Goal: Obtain resource: Obtain resource

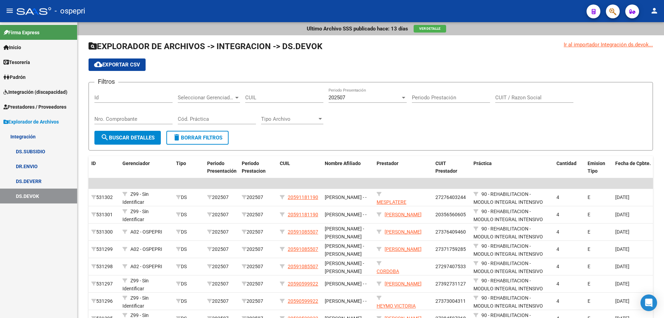
click at [35, 89] on span "Integración (discapacidad)" at bounding box center [35, 92] width 64 height 8
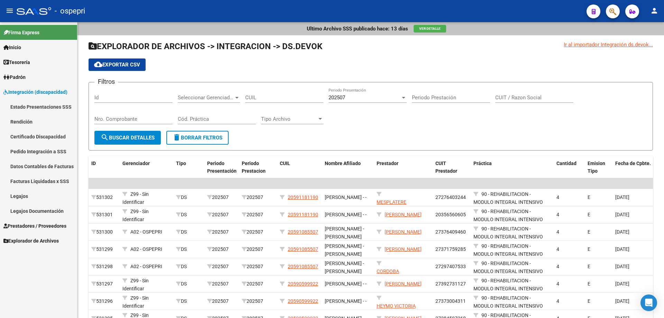
click at [32, 151] on link "Pedido Integración a SSS" at bounding box center [38, 151] width 77 height 15
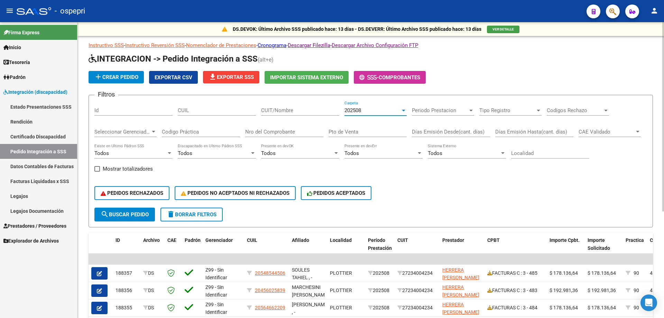
click at [403, 112] on div at bounding box center [404, 111] width 6 height 6
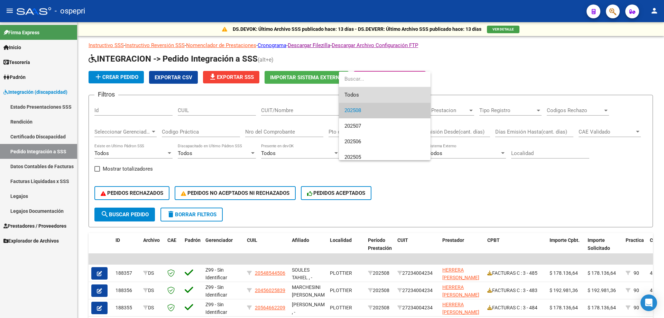
click at [392, 97] on span "Todos" at bounding box center [385, 95] width 81 height 16
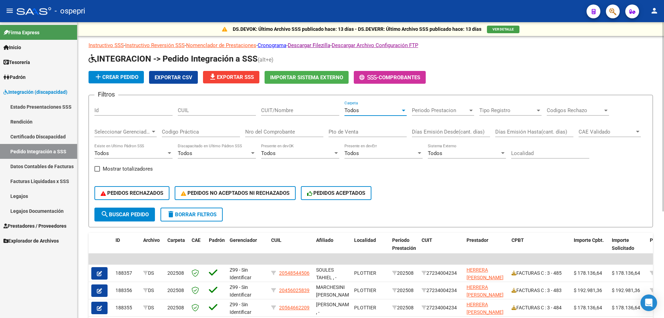
click at [263, 132] on input "Nro del Comprobante" at bounding box center [284, 132] width 78 height 6
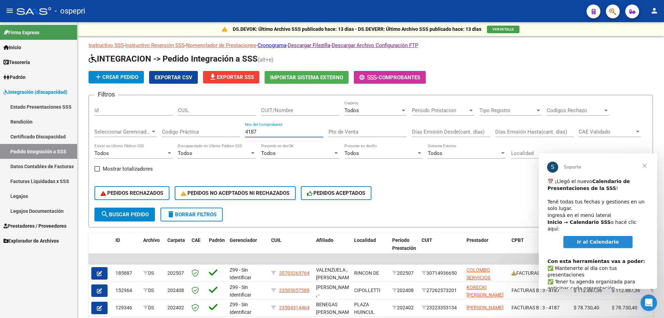
type input "4187"
click at [645, 166] on span "Cerrar" at bounding box center [644, 165] width 25 height 25
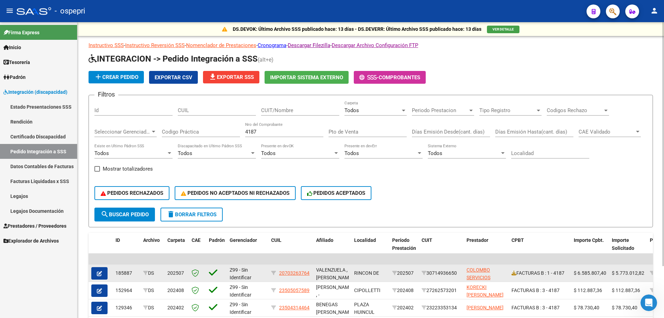
click at [97, 274] on icon "button" at bounding box center [99, 273] width 5 height 5
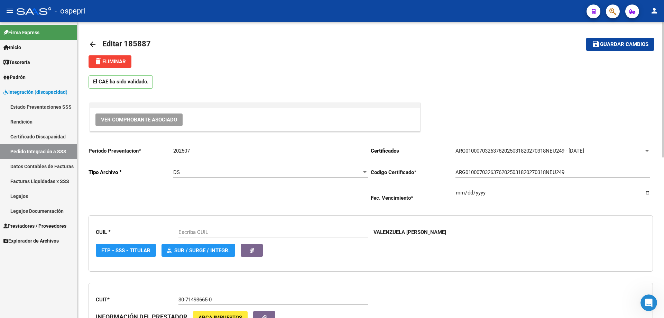
click at [127, 121] on span "Ver Comprobante Asociado" at bounding box center [139, 120] width 76 height 6
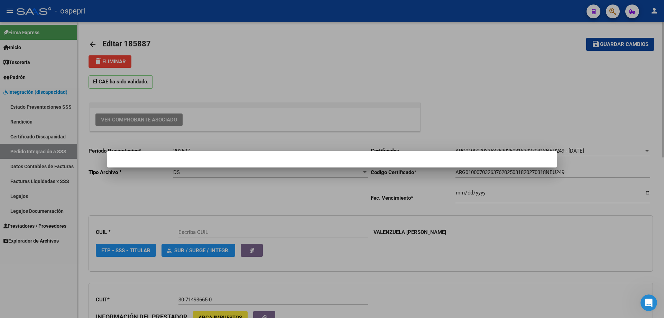
type input "20703263764"
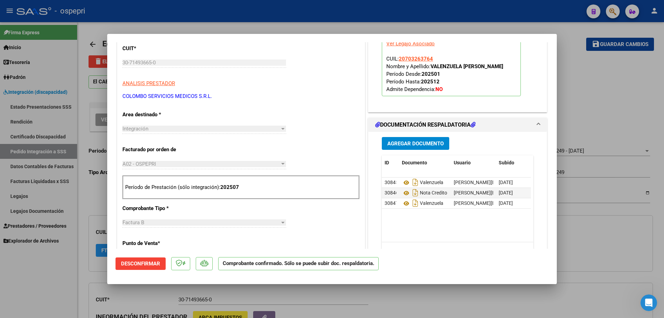
scroll to position [173, 0]
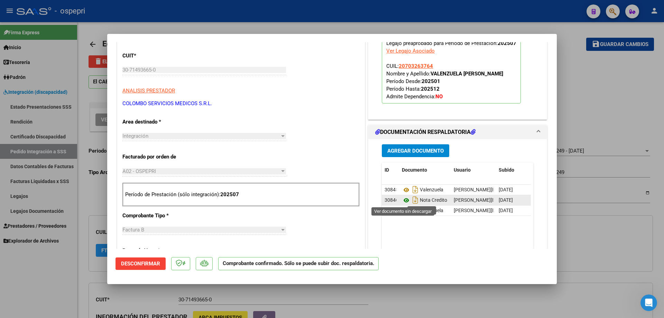
click at [404, 200] on icon at bounding box center [406, 200] width 9 height 8
type input "$ 0,00"
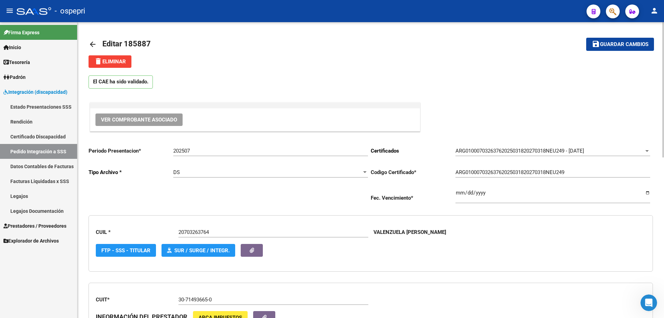
click at [92, 43] on mat-icon "arrow_back" at bounding box center [93, 44] width 8 height 8
